Goal: Navigation & Orientation: Find specific page/section

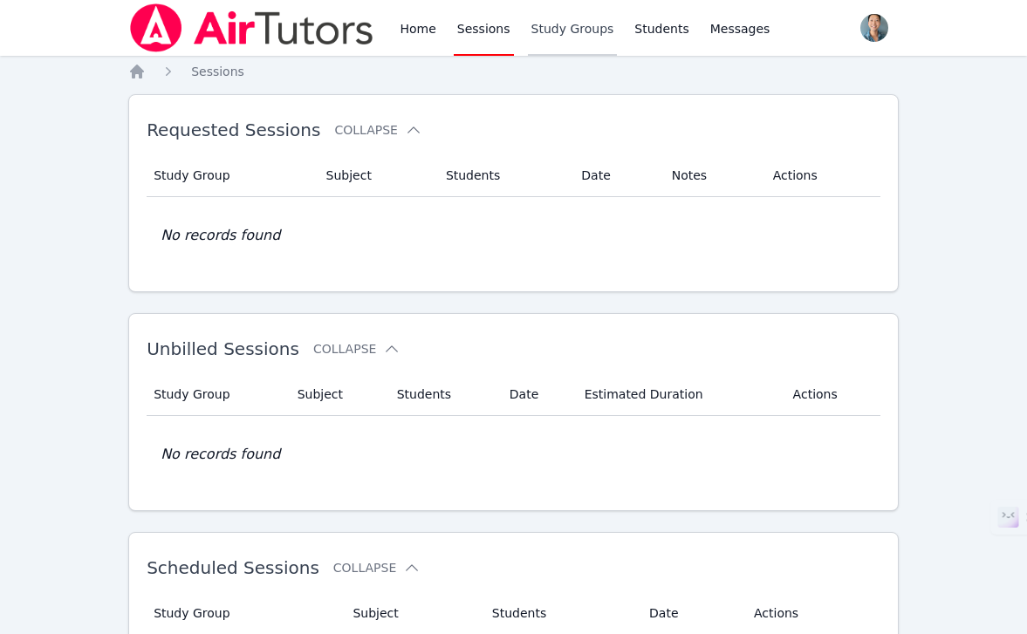
click at [556, 27] on link "Study Groups" at bounding box center [573, 28] width 90 height 56
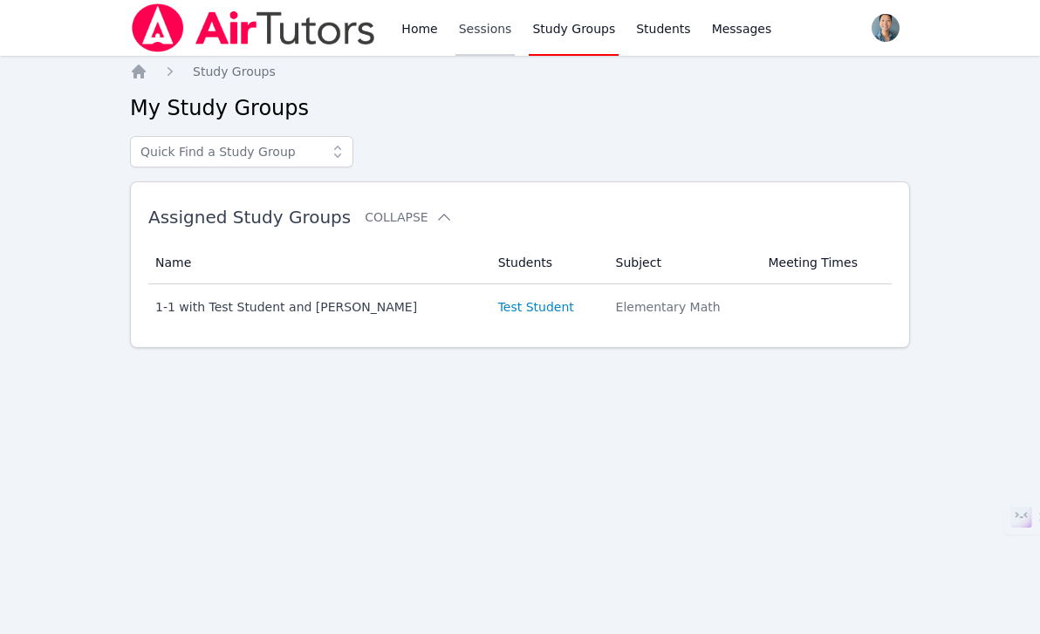
click at [479, 27] on link "Sessions" at bounding box center [485, 28] width 60 height 56
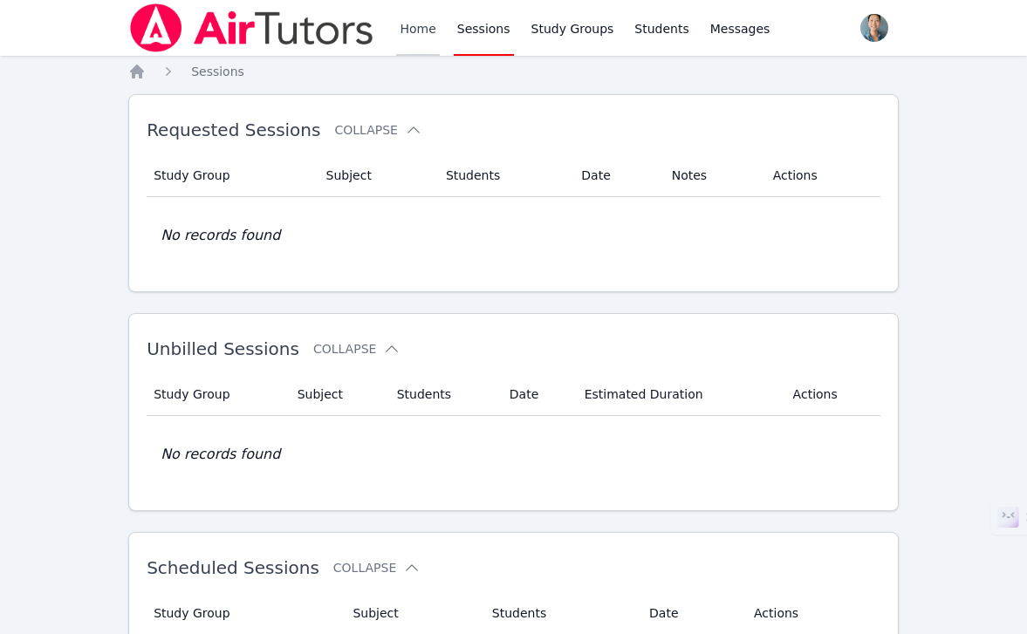
click at [412, 32] on link "Home" at bounding box center [417, 28] width 43 height 56
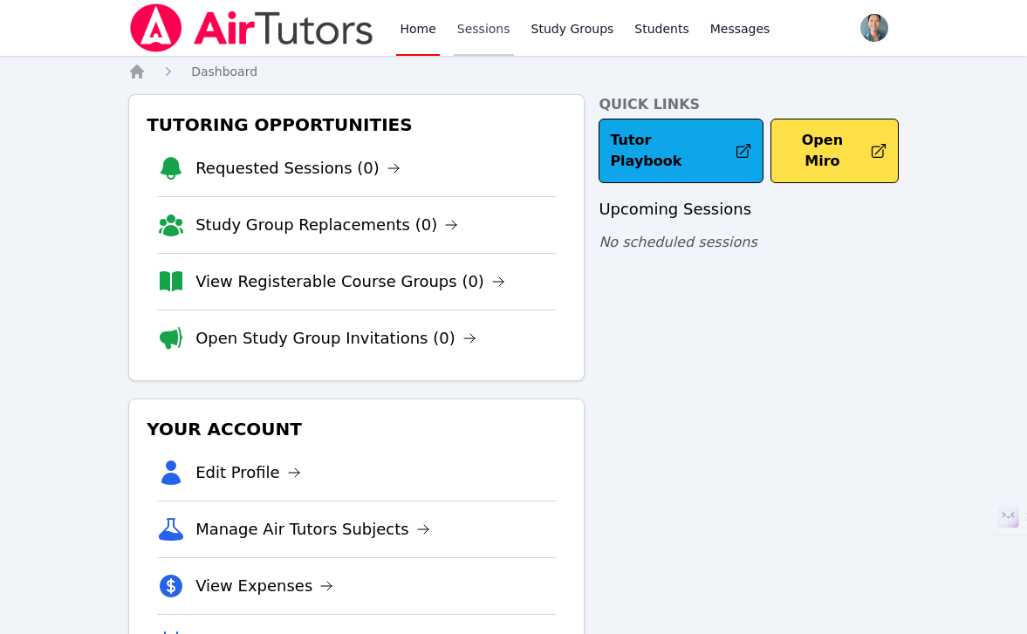
click at [464, 28] on link "Sessions" at bounding box center [484, 28] width 60 height 56
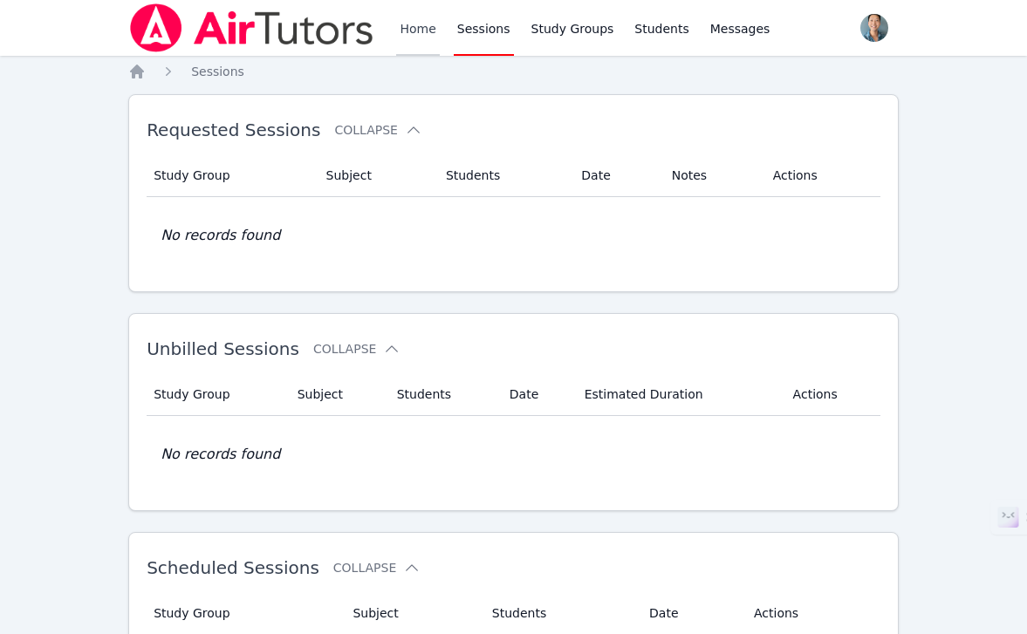
click at [430, 30] on link "Home" at bounding box center [417, 28] width 43 height 56
